Goal: Task Accomplishment & Management: Manage account settings

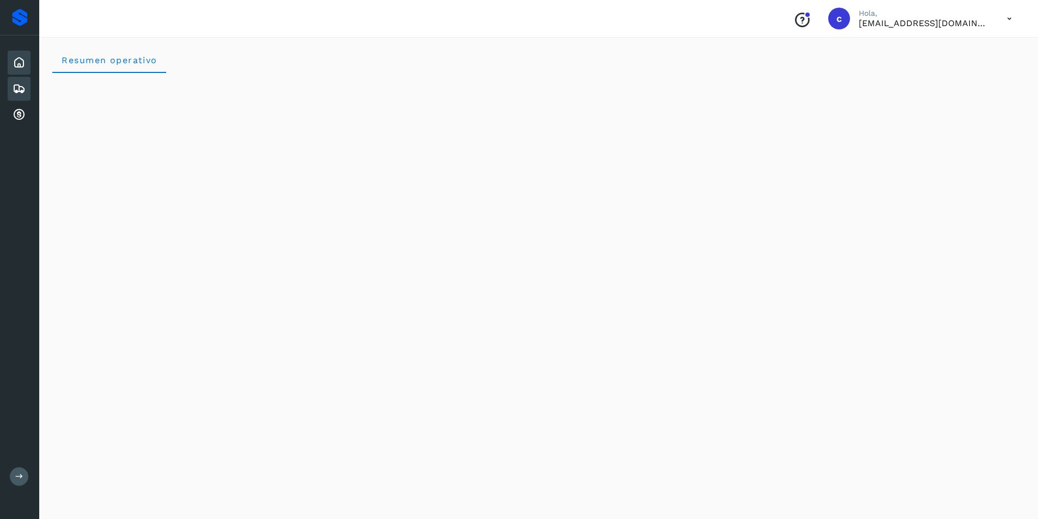
click at [18, 84] on icon at bounding box center [19, 88] width 13 height 13
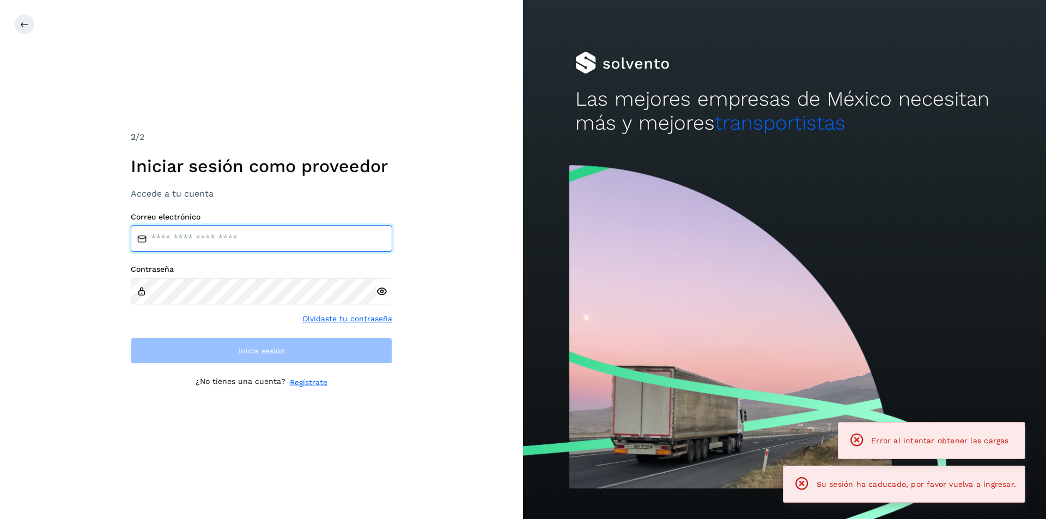
type input "**********"
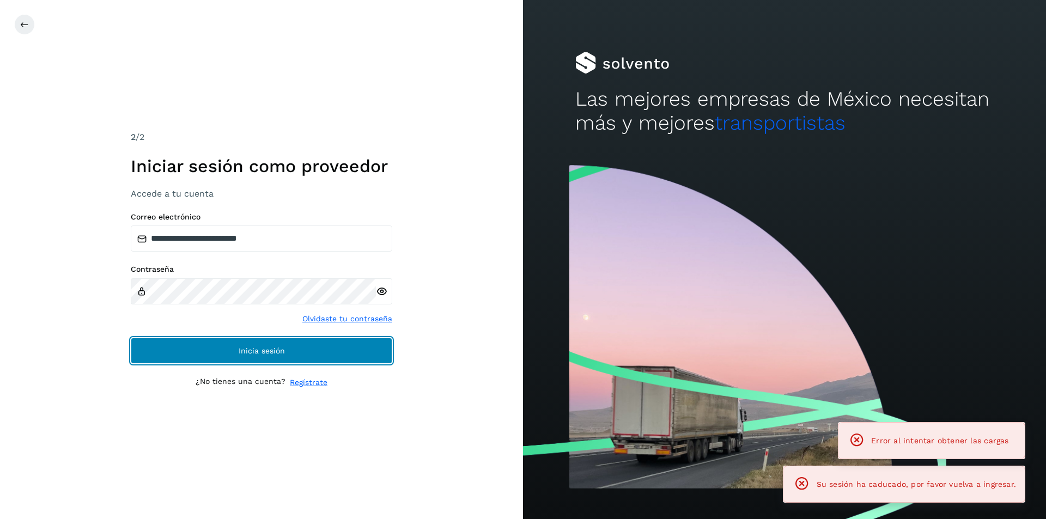
click at [337, 351] on button "Inicia sesión" at bounding box center [262, 351] width 262 height 26
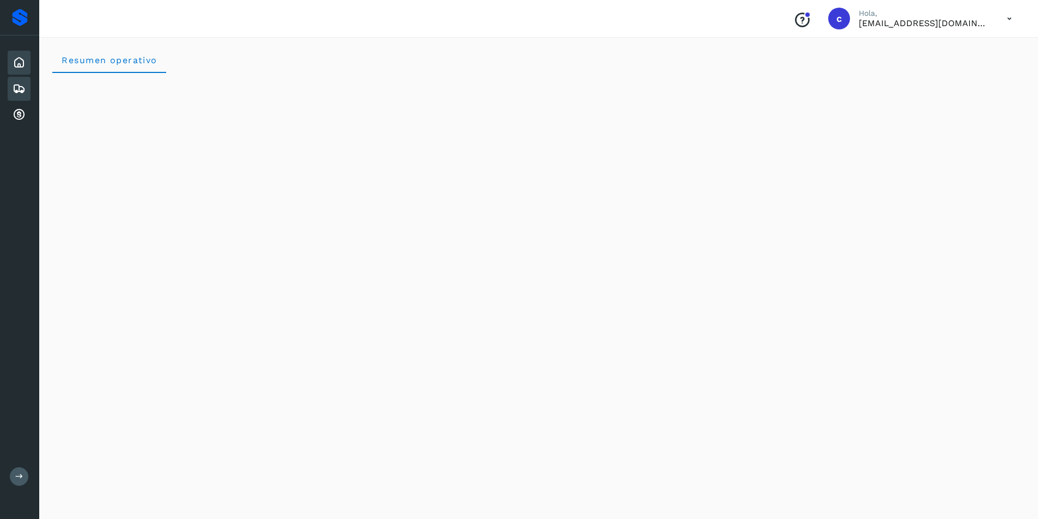
click at [15, 89] on icon at bounding box center [19, 88] width 13 height 13
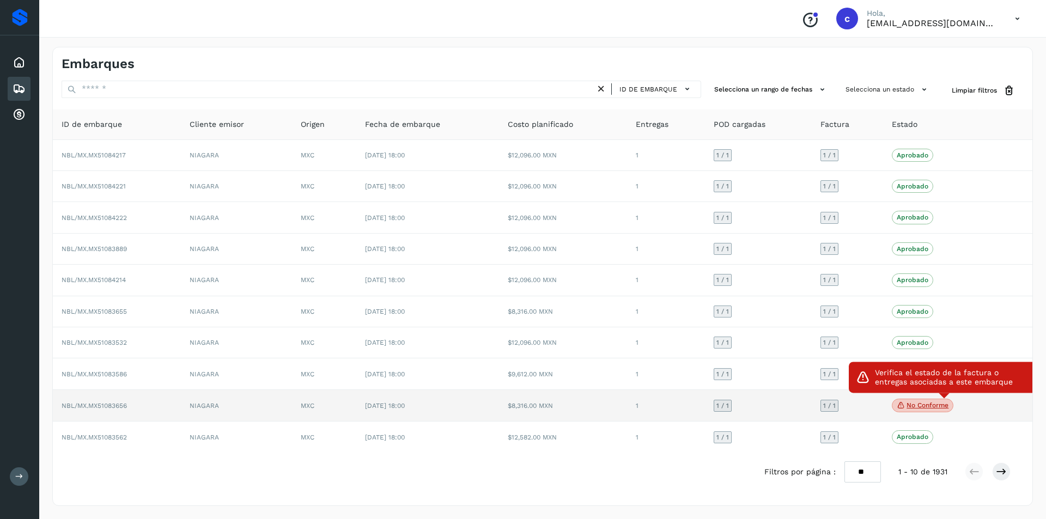
click at [930, 407] on p "No conforme" at bounding box center [928, 406] width 42 height 8
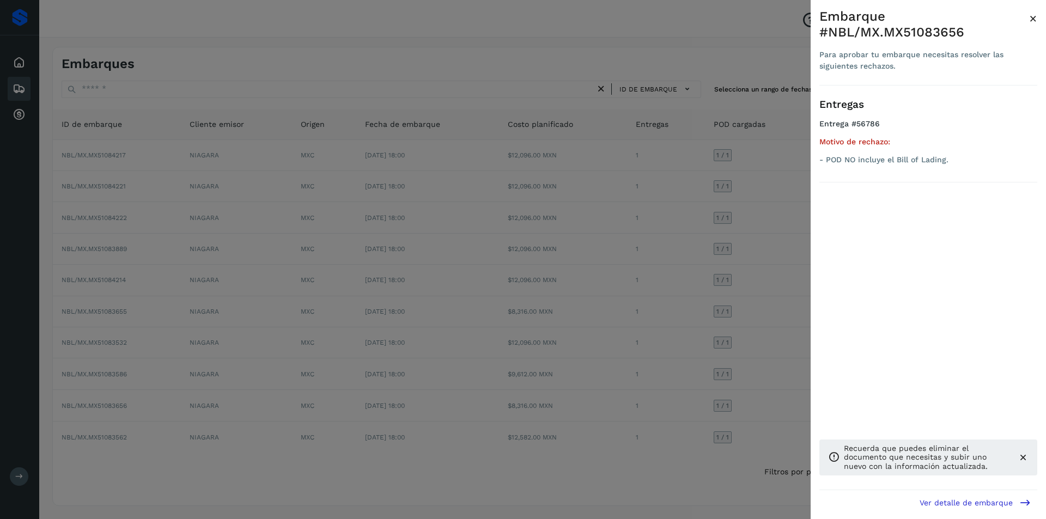
click at [756, 368] on div at bounding box center [523, 259] width 1046 height 519
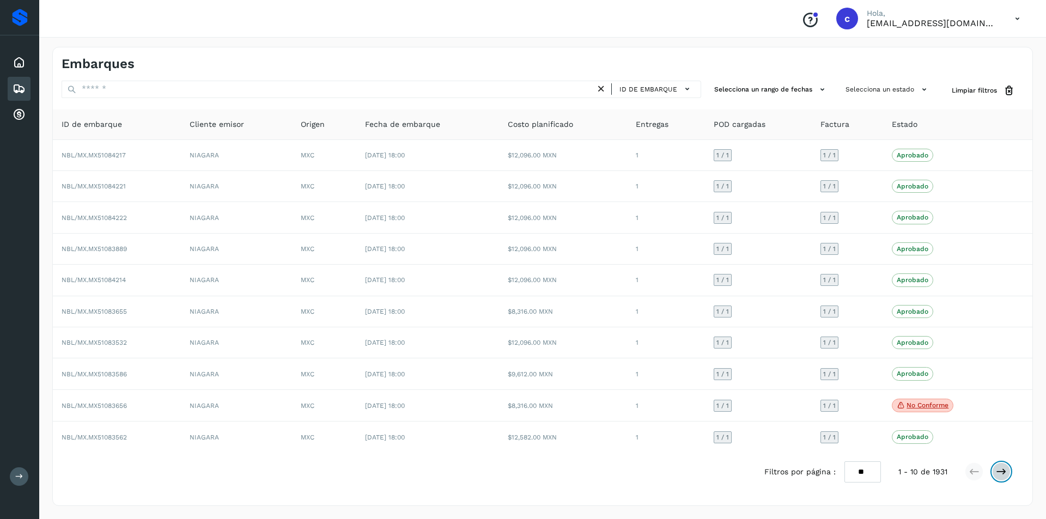
click at [1000, 474] on icon at bounding box center [1001, 471] width 11 height 11
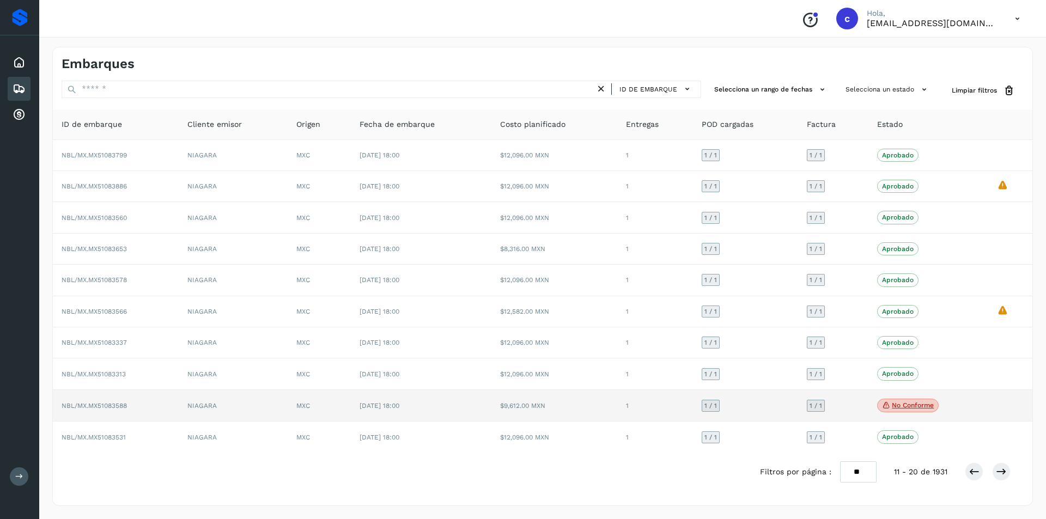
click at [909, 408] on p "No conforme" at bounding box center [913, 406] width 42 height 8
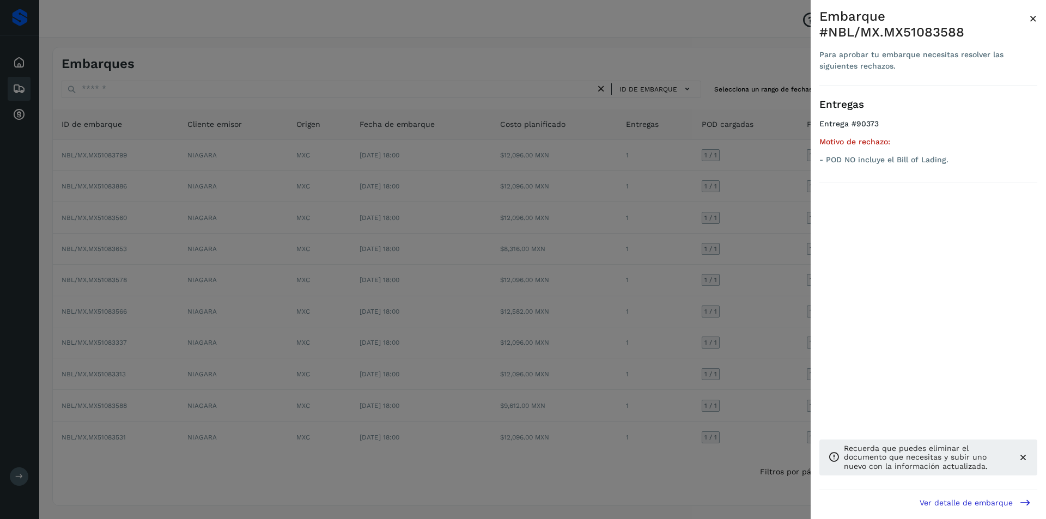
click at [705, 378] on div at bounding box center [523, 259] width 1046 height 519
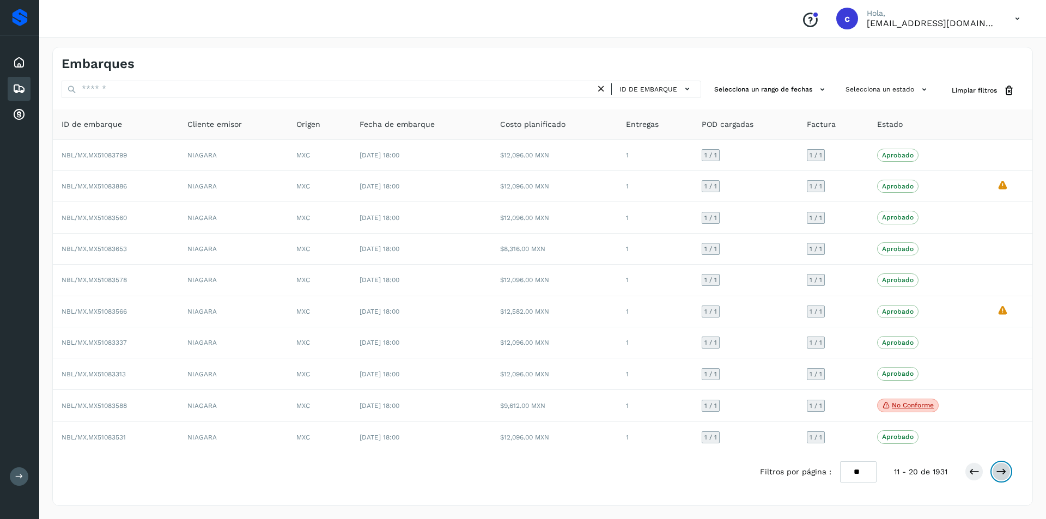
click at [998, 472] on icon at bounding box center [1001, 471] width 11 height 11
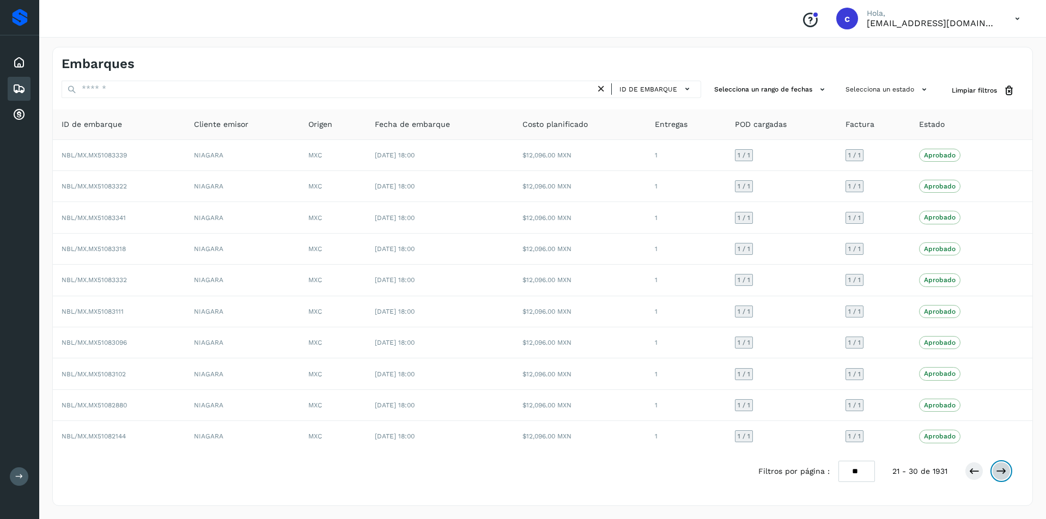
click at [998, 472] on icon at bounding box center [1001, 471] width 11 height 11
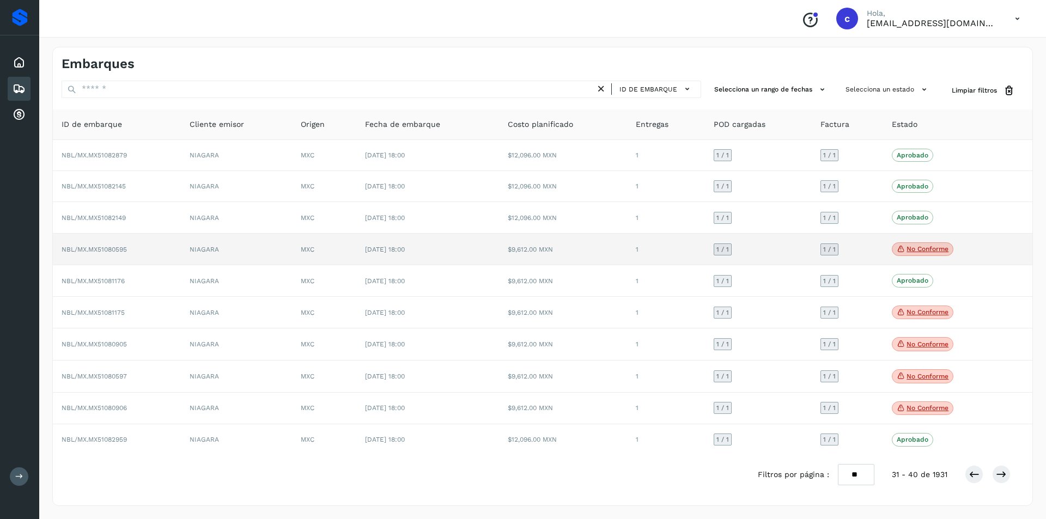
click at [913, 248] on p "No conforme" at bounding box center [928, 249] width 42 height 8
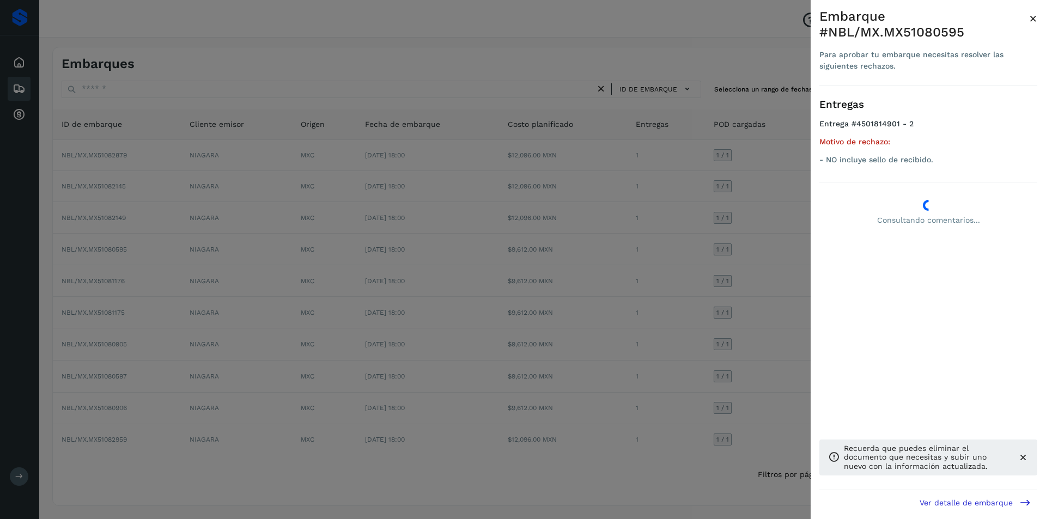
click at [754, 281] on div at bounding box center [523, 259] width 1046 height 519
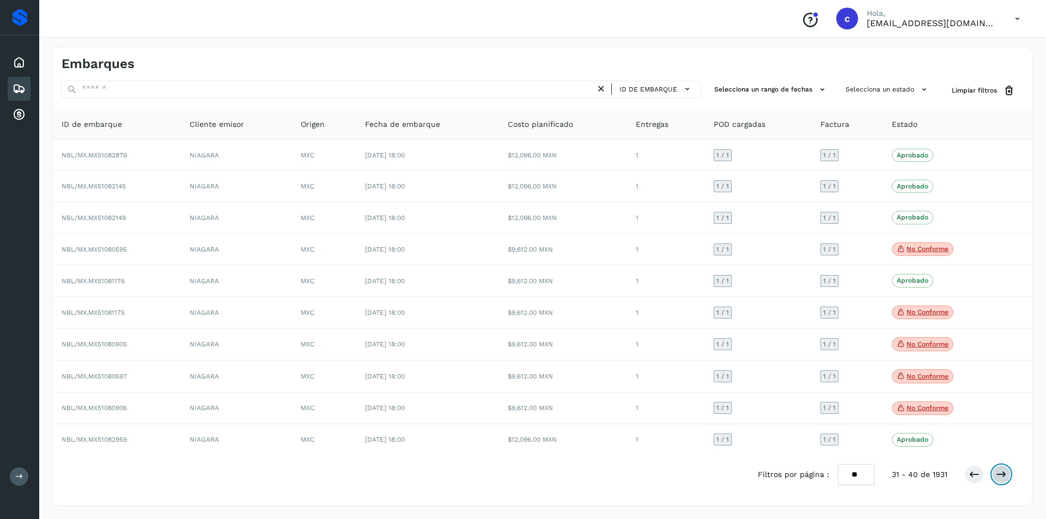
click at [1007, 476] on button at bounding box center [1001, 474] width 19 height 19
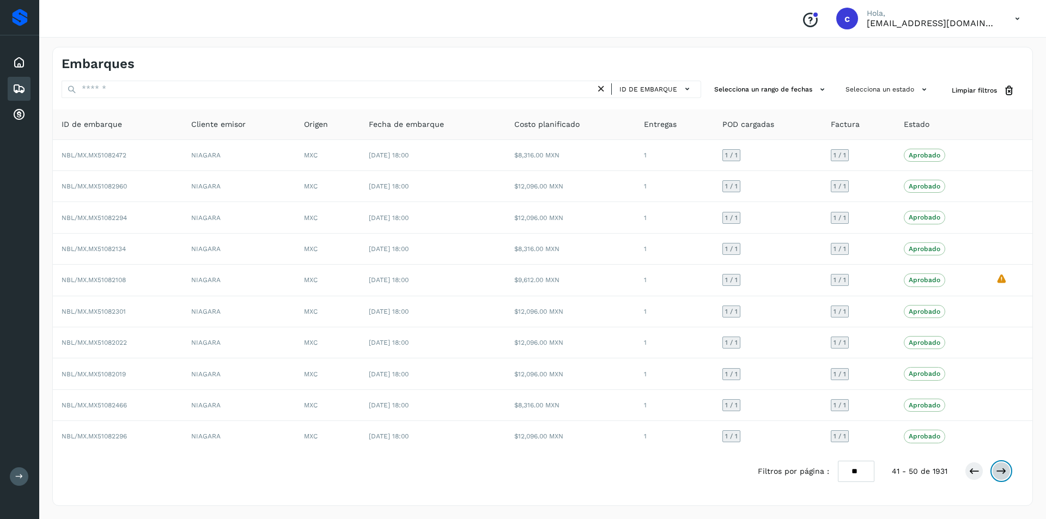
click at [1007, 476] on button at bounding box center [1001, 471] width 19 height 19
click at [978, 476] on icon at bounding box center [974, 471] width 11 height 11
click at [1002, 476] on icon at bounding box center [1001, 471] width 11 height 11
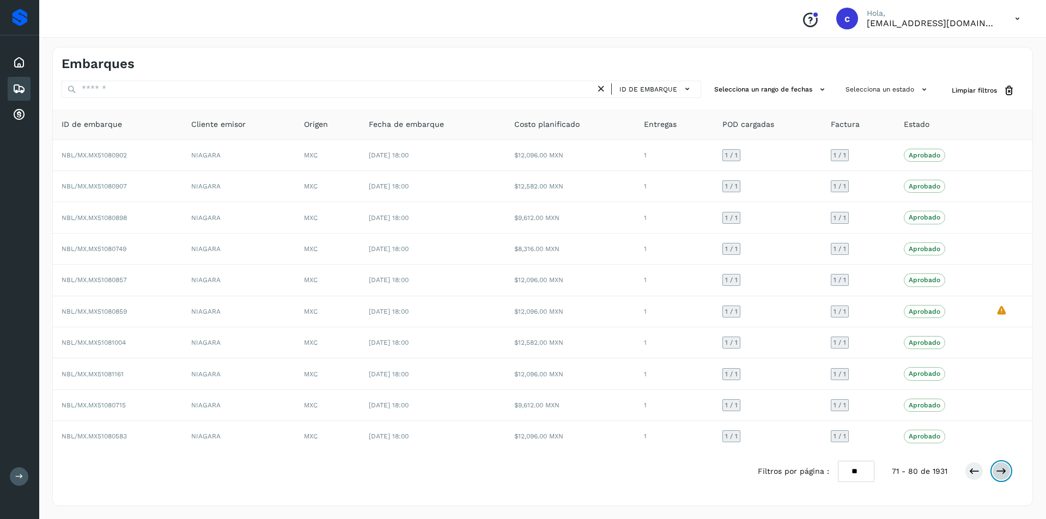
click at [1002, 476] on icon at bounding box center [1001, 471] width 11 height 11
click at [995, 467] on button at bounding box center [1001, 471] width 19 height 19
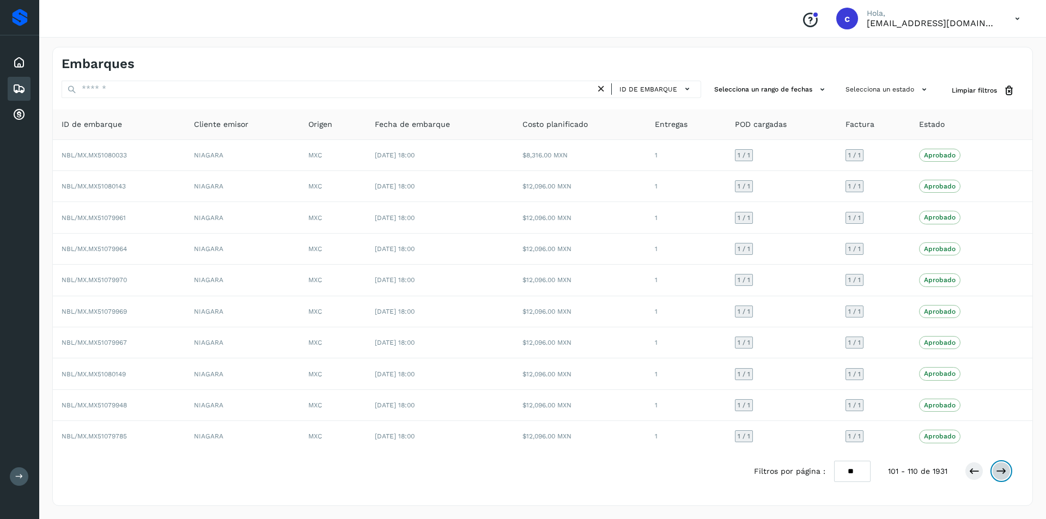
click at [995, 467] on button at bounding box center [1001, 471] width 19 height 19
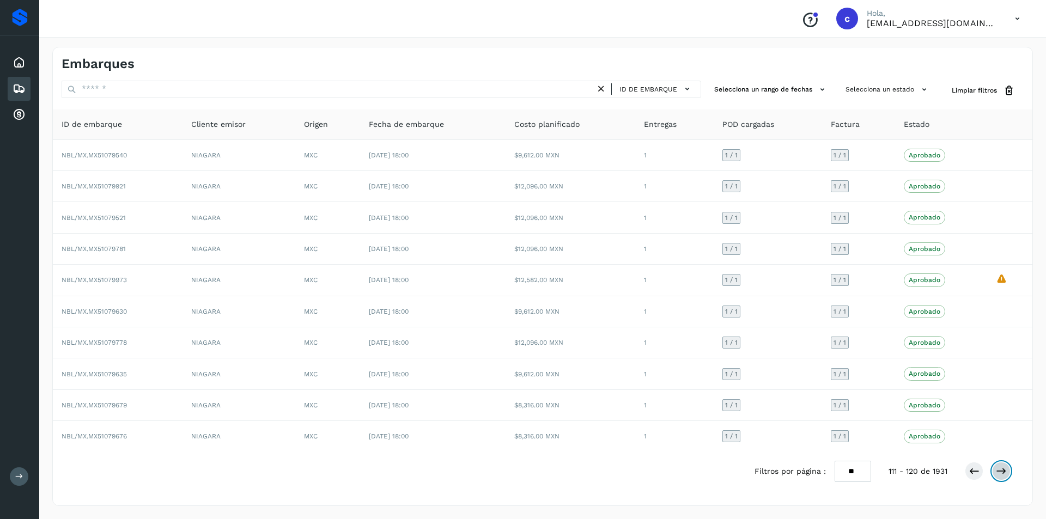
click at [995, 467] on button at bounding box center [1001, 471] width 19 height 19
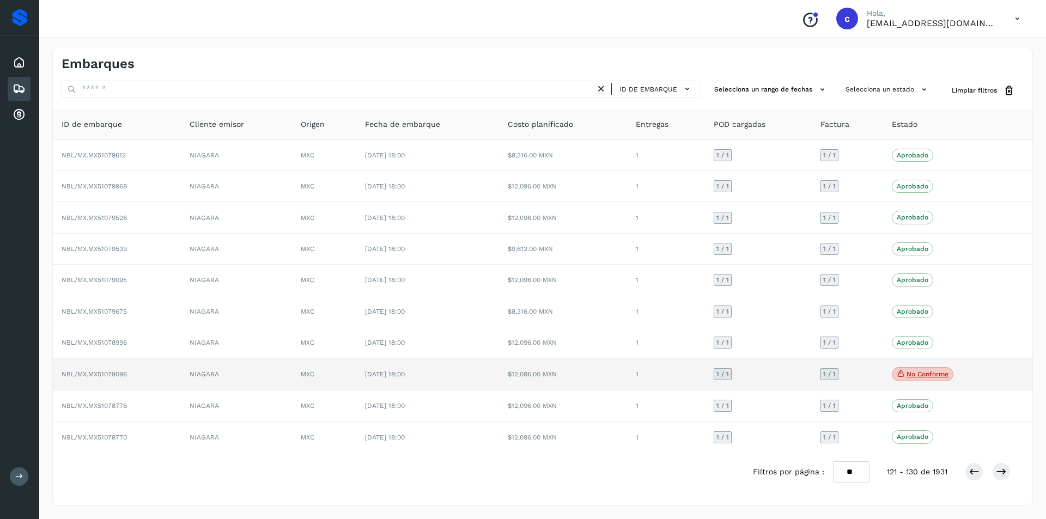
click at [932, 373] on p "No conforme" at bounding box center [928, 375] width 42 height 8
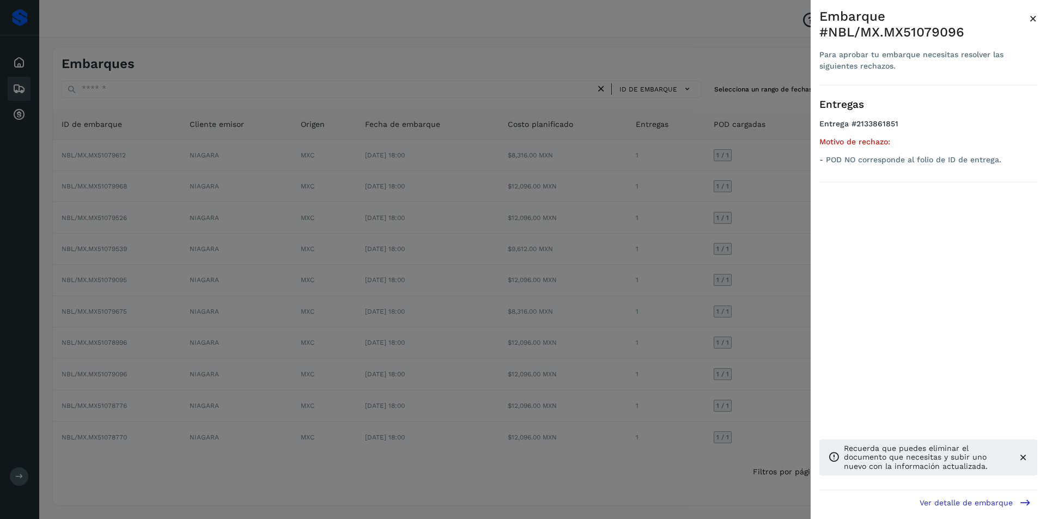
click at [770, 343] on div at bounding box center [523, 259] width 1046 height 519
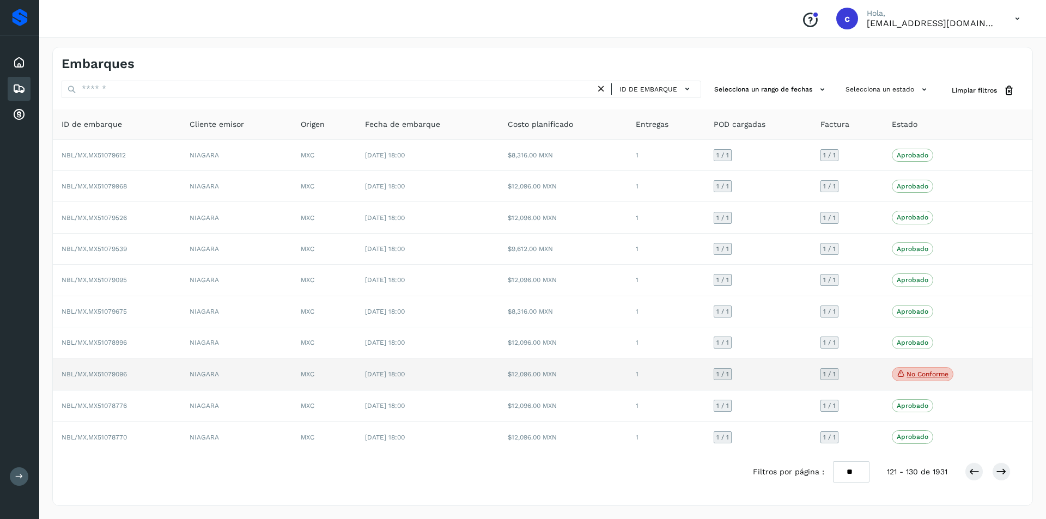
click at [898, 376] on icon at bounding box center [901, 374] width 9 height 10
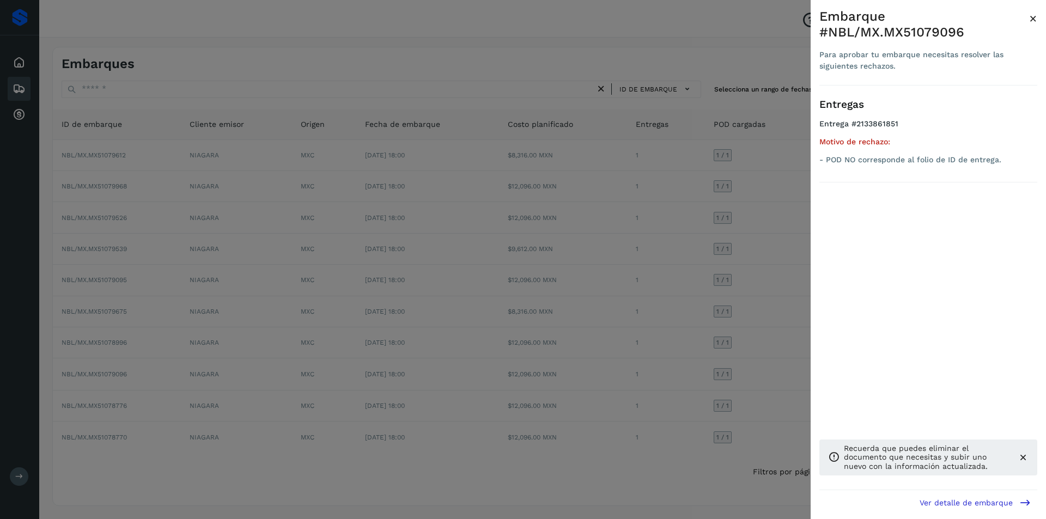
click at [760, 356] on div at bounding box center [523, 259] width 1046 height 519
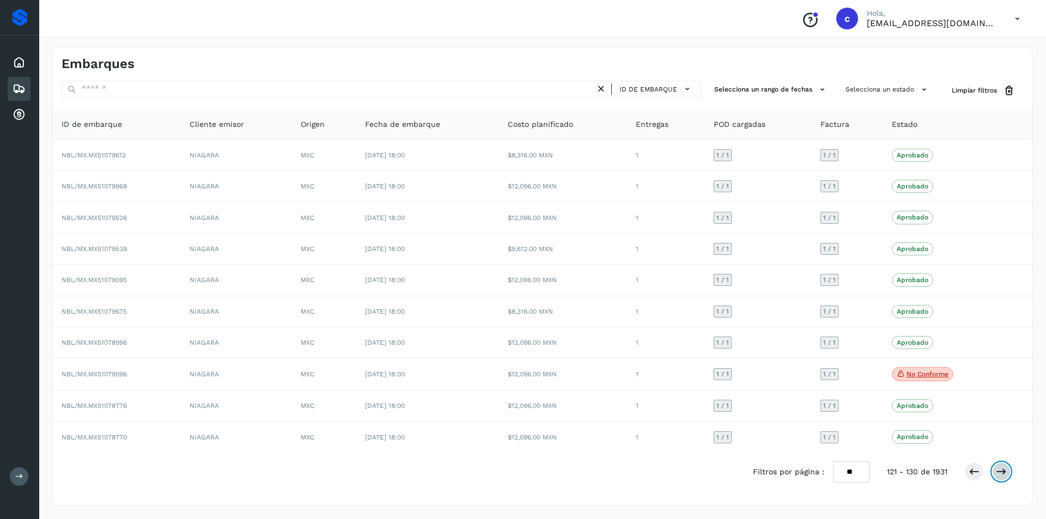
click at [996, 472] on icon at bounding box center [1001, 471] width 11 height 11
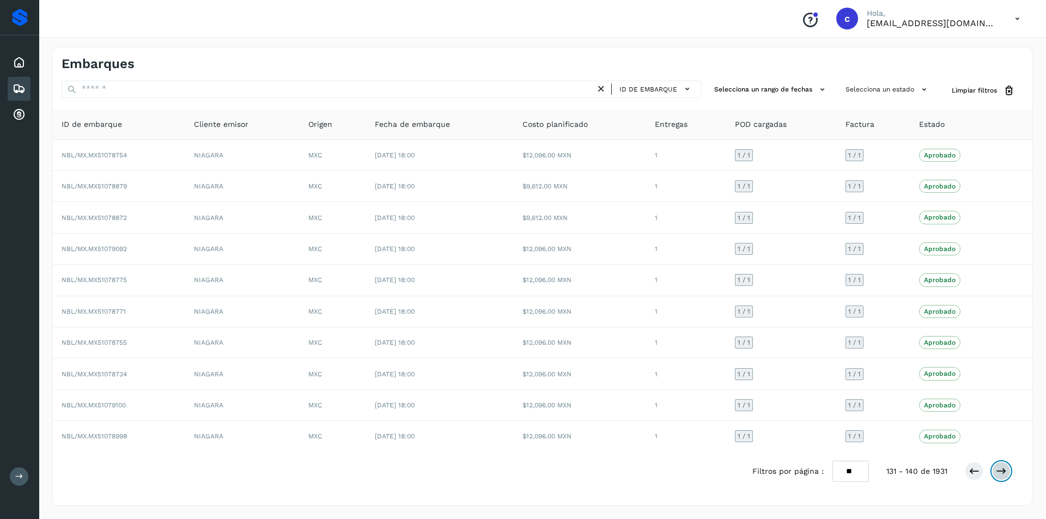
click at [996, 472] on icon at bounding box center [1001, 471] width 11 height 11
click at [1000, 476] on icon at bounding box center [1001, 471] width 11 height 11
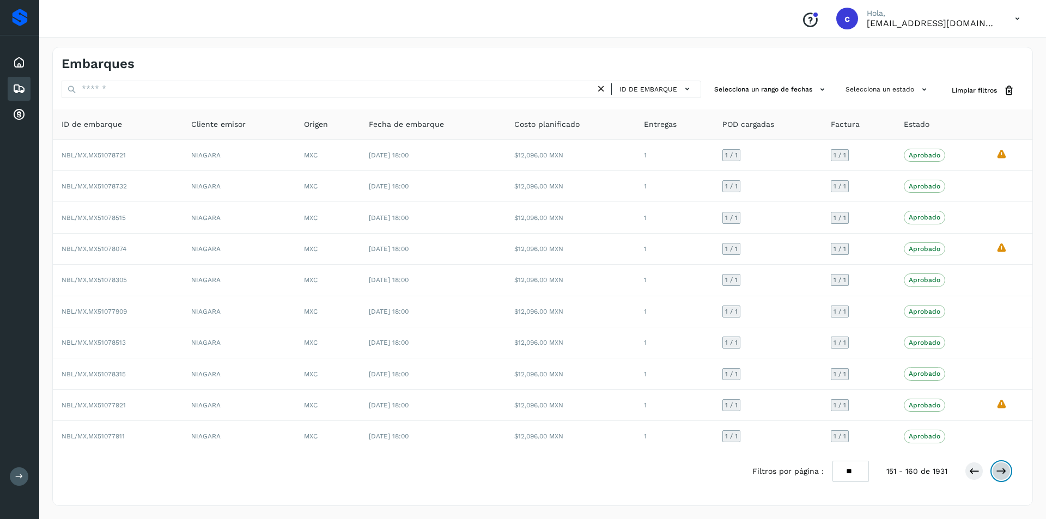
click at [1000, 476] on icon at bounding box center [1001, 471] width 11 height 11
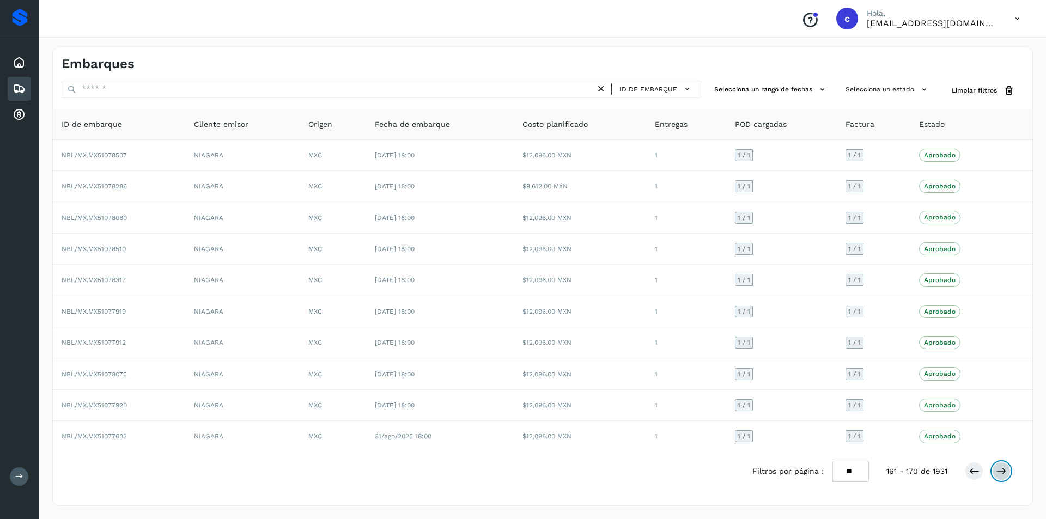
click at [1000, 476] on icon at bounding box center [1001, 471] width 11 height 11
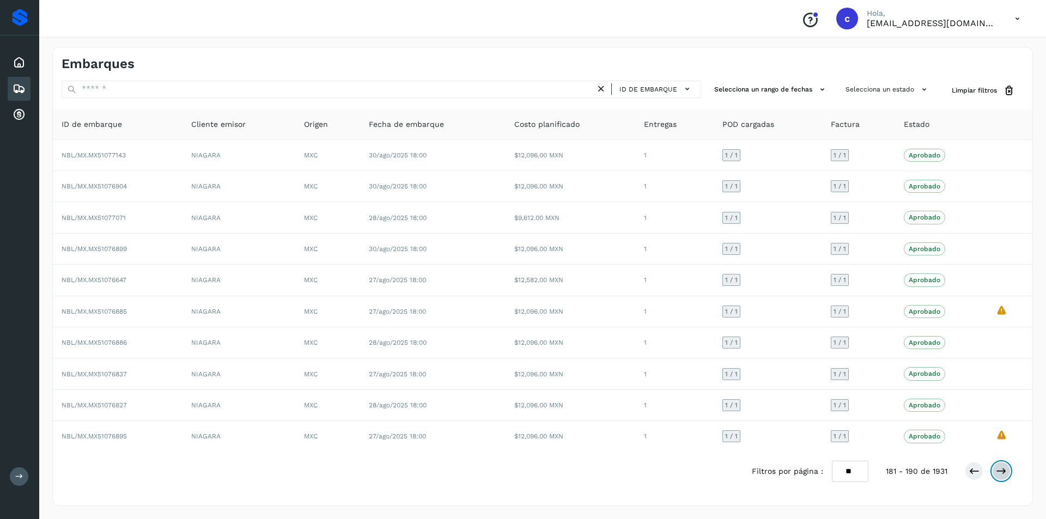
click at [1000, 476] on icon at bounding box center [1001, 471] width 11 height 11
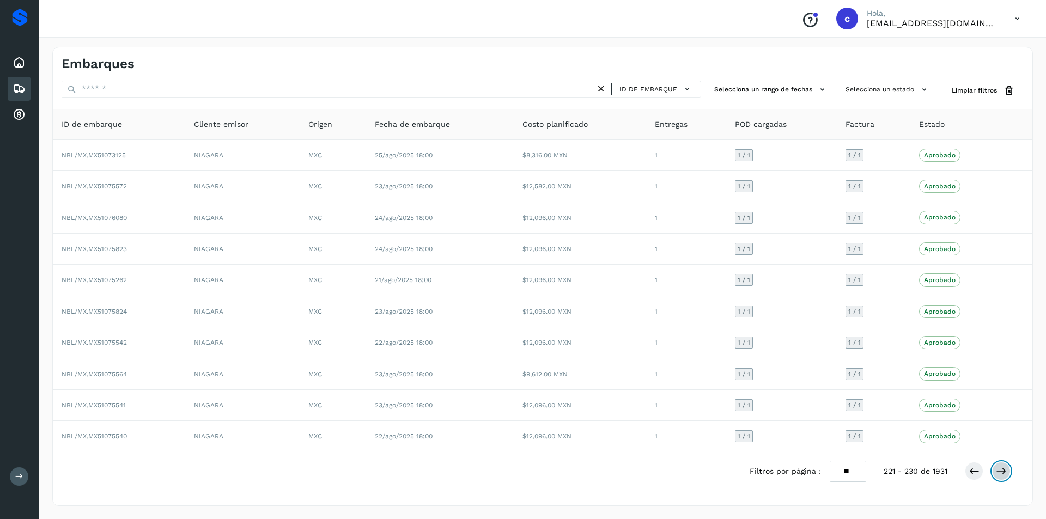
click at [1000, 476] on icon at bounding box center [1001, 471] width 11 height 11
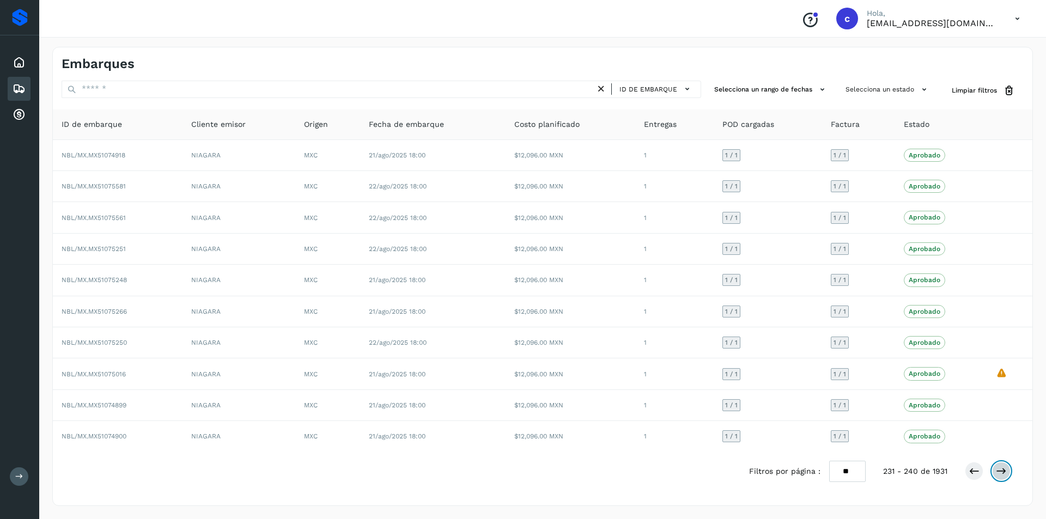
click at [1000, 476] on icon at bounding box center [1001, 471] width 11 height 11
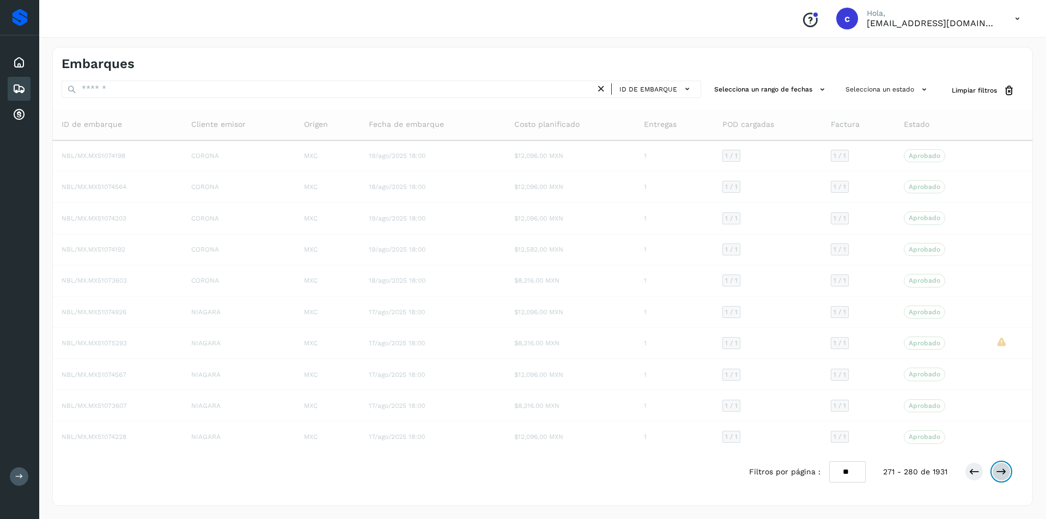
click at [1000, 476] on icon at bounding box center [1001, 471] width 11 height 11
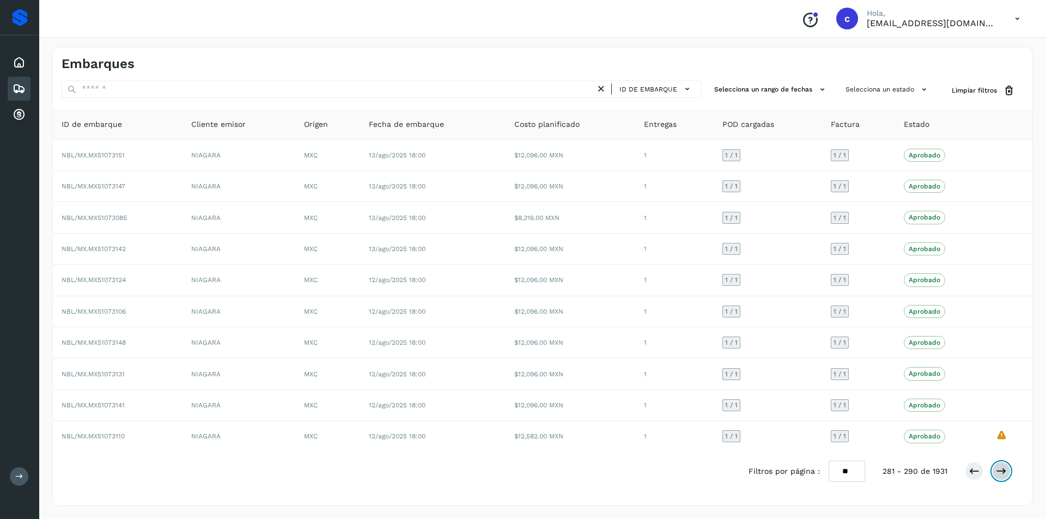
click at [1000, 476] on icon at bounding box center [1001, 471] width 11 height 11
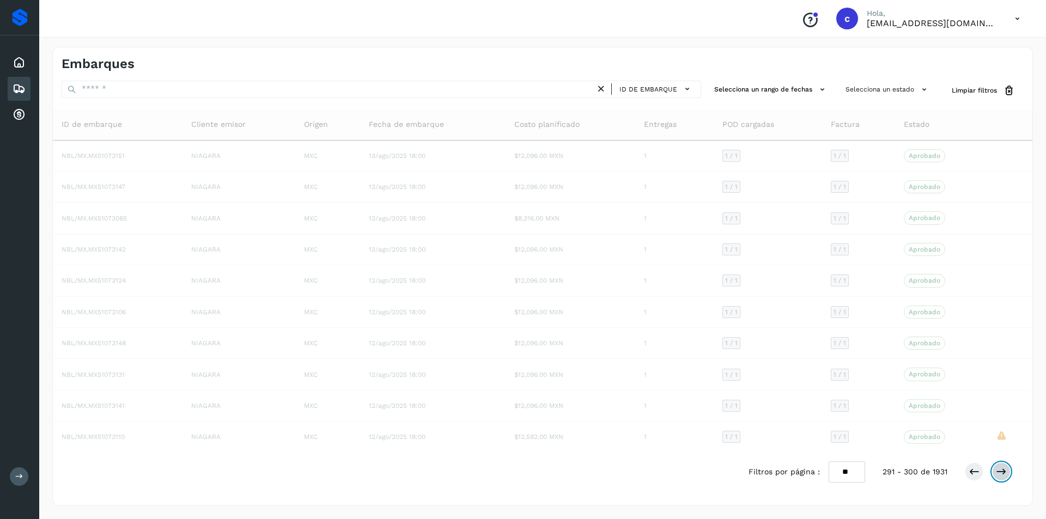
click at [1000, 476] on icon at bounding box center [1001, 471] width 11 height 11
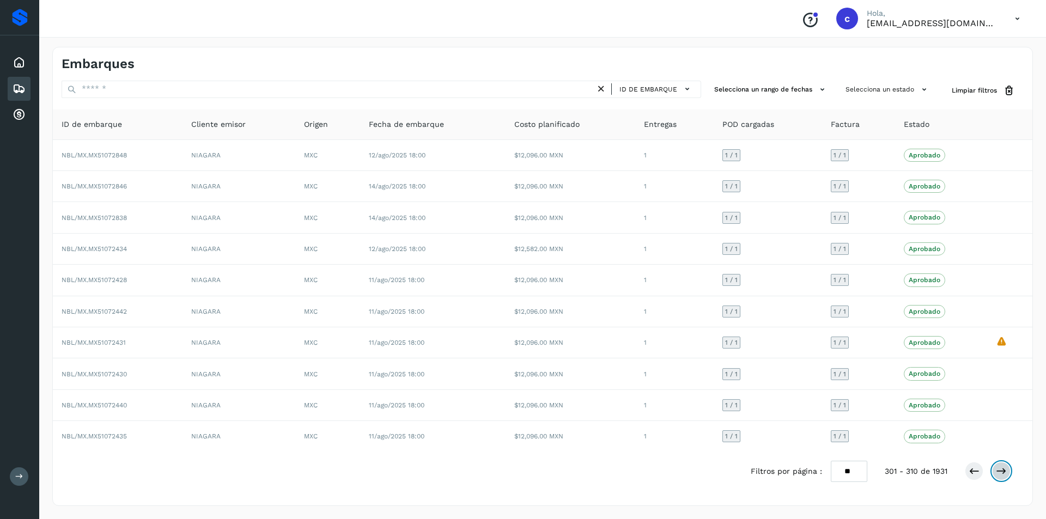
click at [1000, 476] on icon at bounding box center [1001, 471] width 11 height 11
click at [23, 57] on icon at bounding box center [19, 62] width 13 height 13
